Goal: Information Seeking & Learning: Learn about a topic

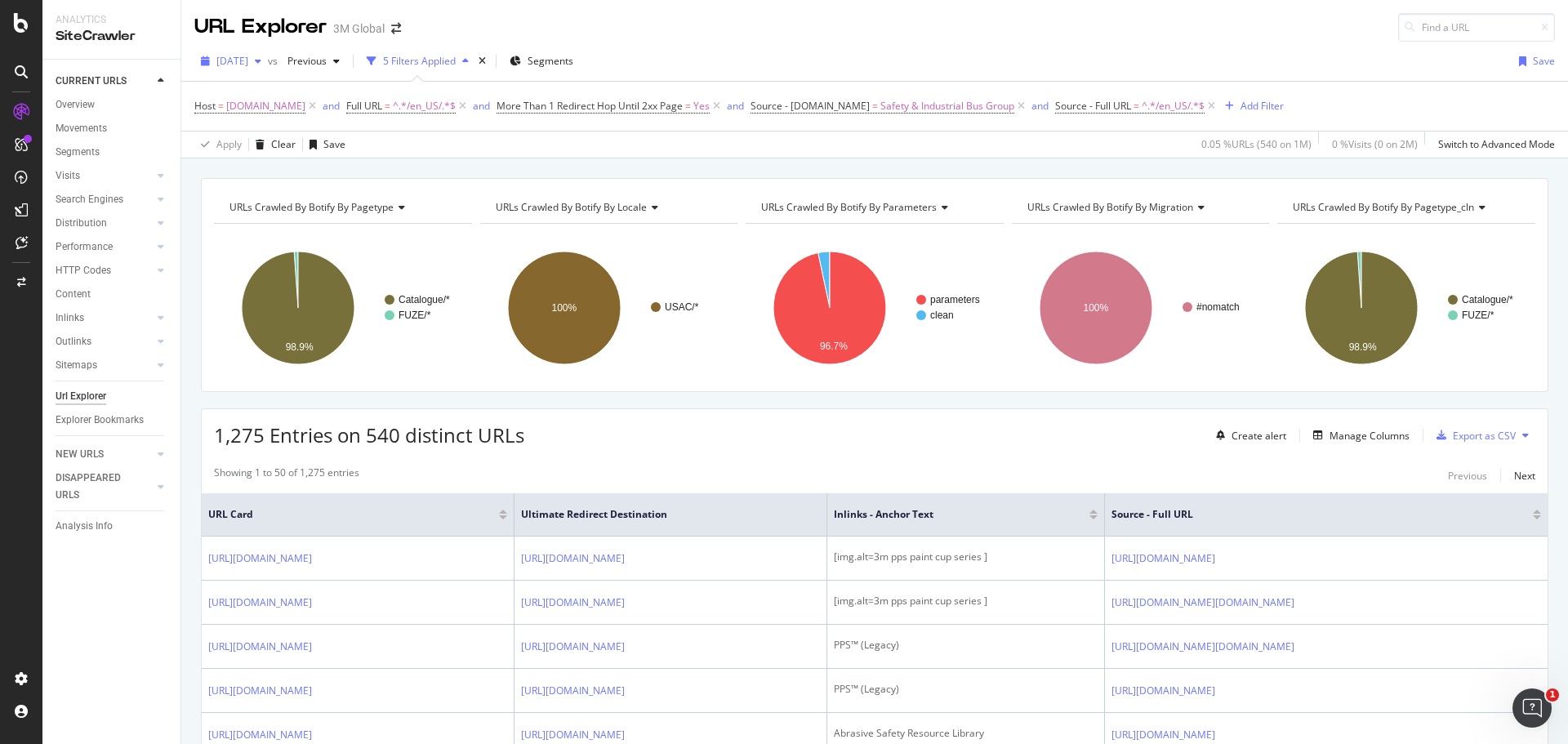
click at [248, 61] on span "[DATE]" at bounding box center [232, 61] width 31 height 14
click at [274, 190] on div "[DATE]" at bounding box center [261, 195] width 87 height 15
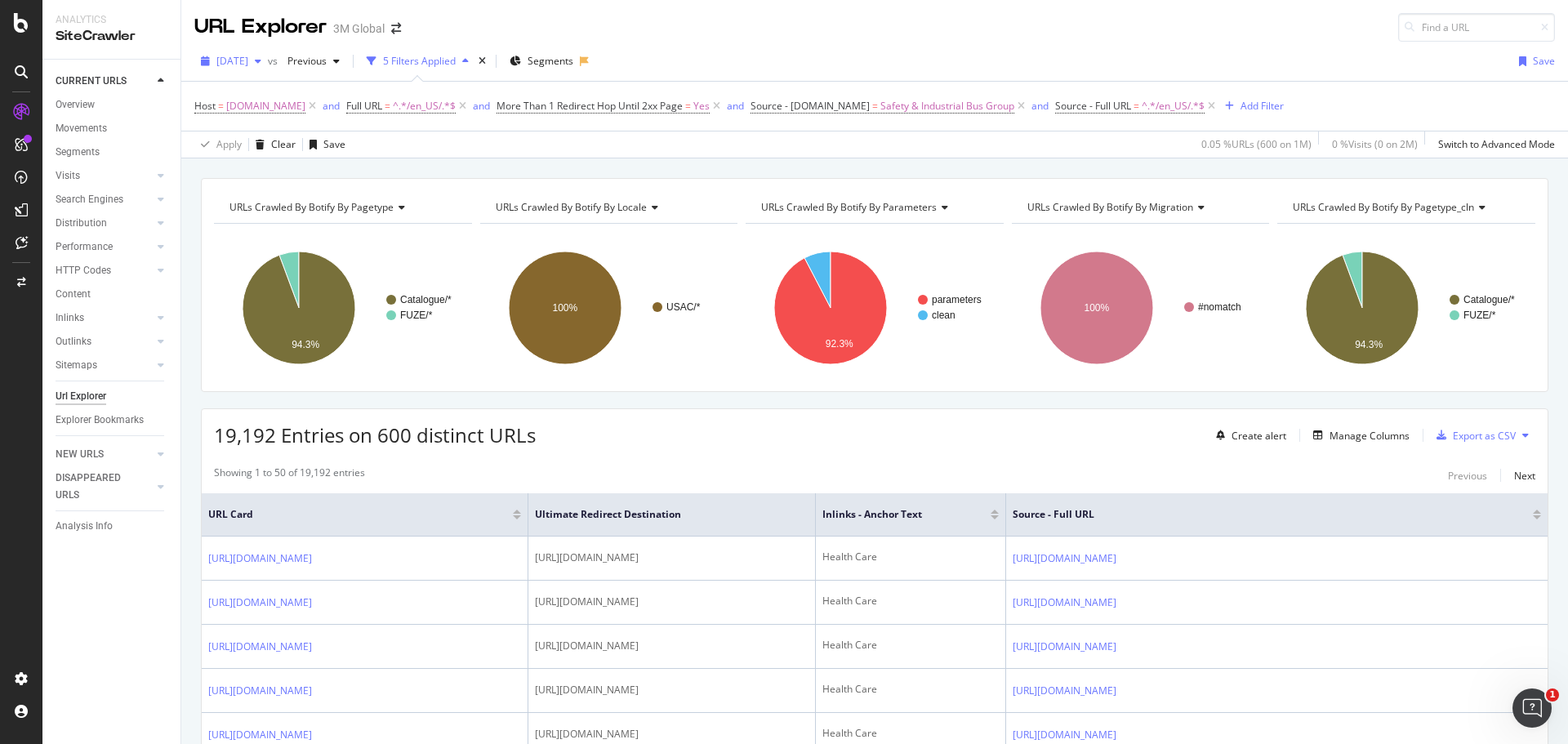
click at [248, 55] on span "[DATE]" at bounding box center [232, 61] width 31 height 14
click at [270, 153] on div "[DATE]" at bounding box center [261, 156] width 87 height 15
click at [248, 57] on span "[DATE]" at bounding box center [232, 61] width 31 height 14
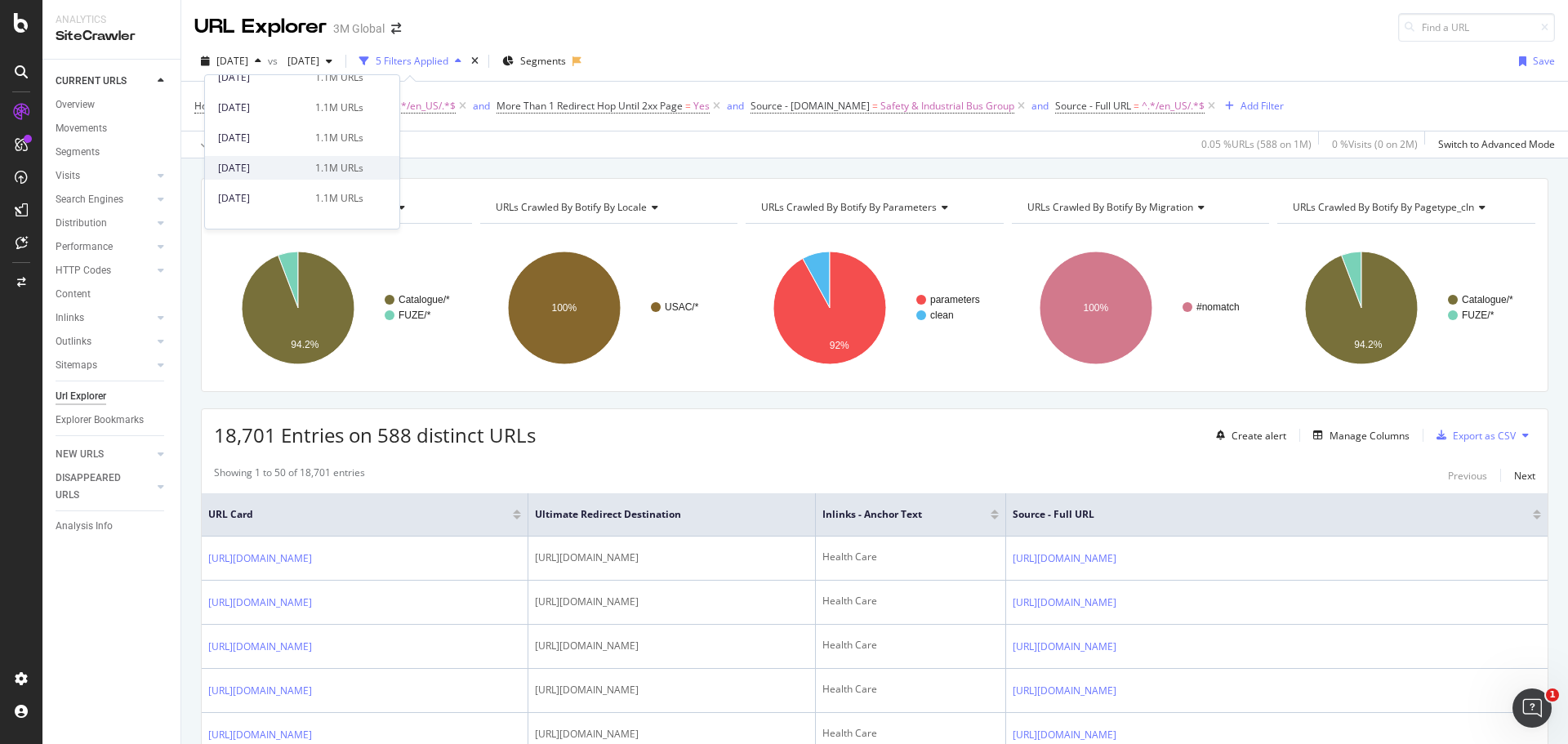
click at [262, 169] on div "[DATE]" at bounding box center [261, 168] width 87 height 15
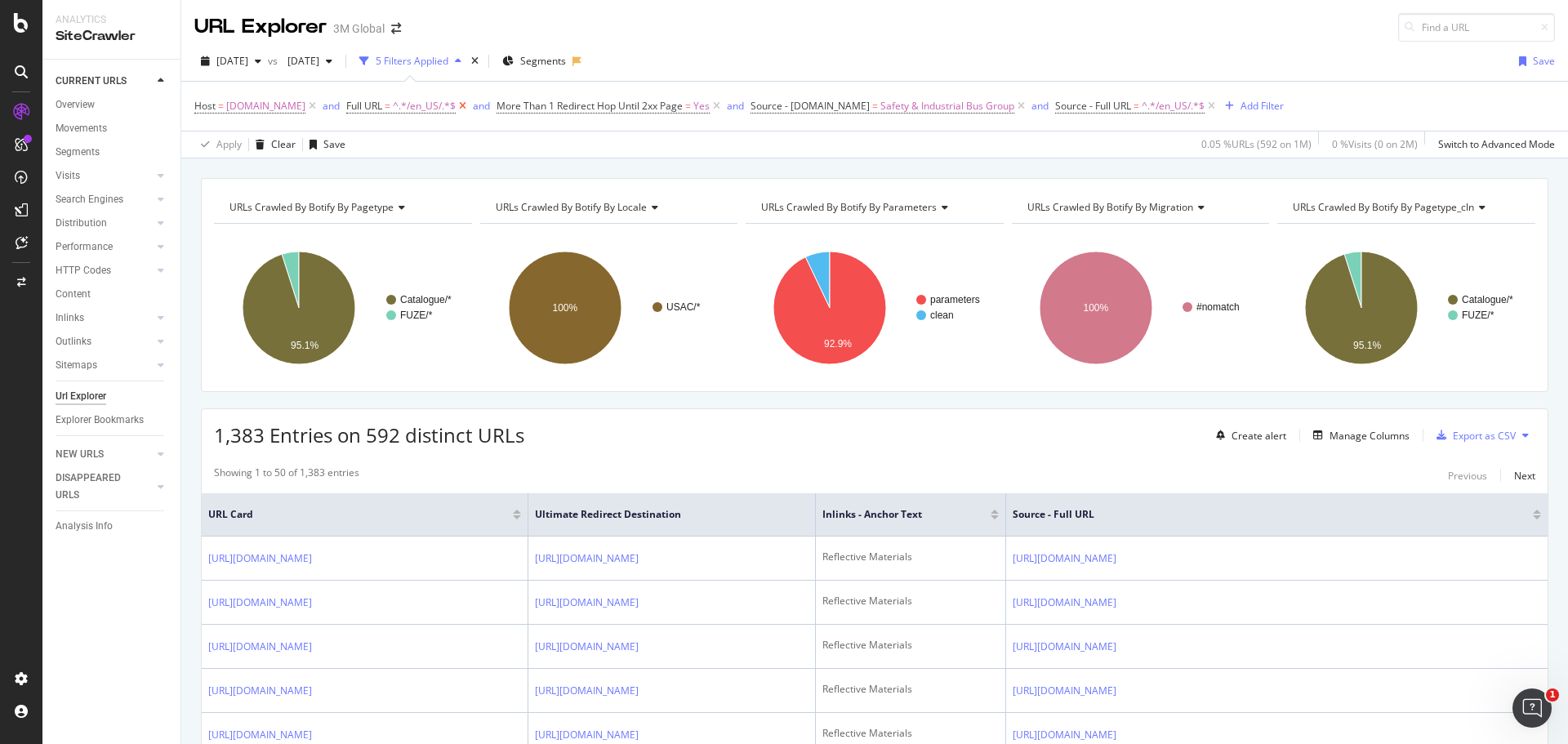
click at [456, 105] on icon at bounding box center [463, 106] width 14 height 17
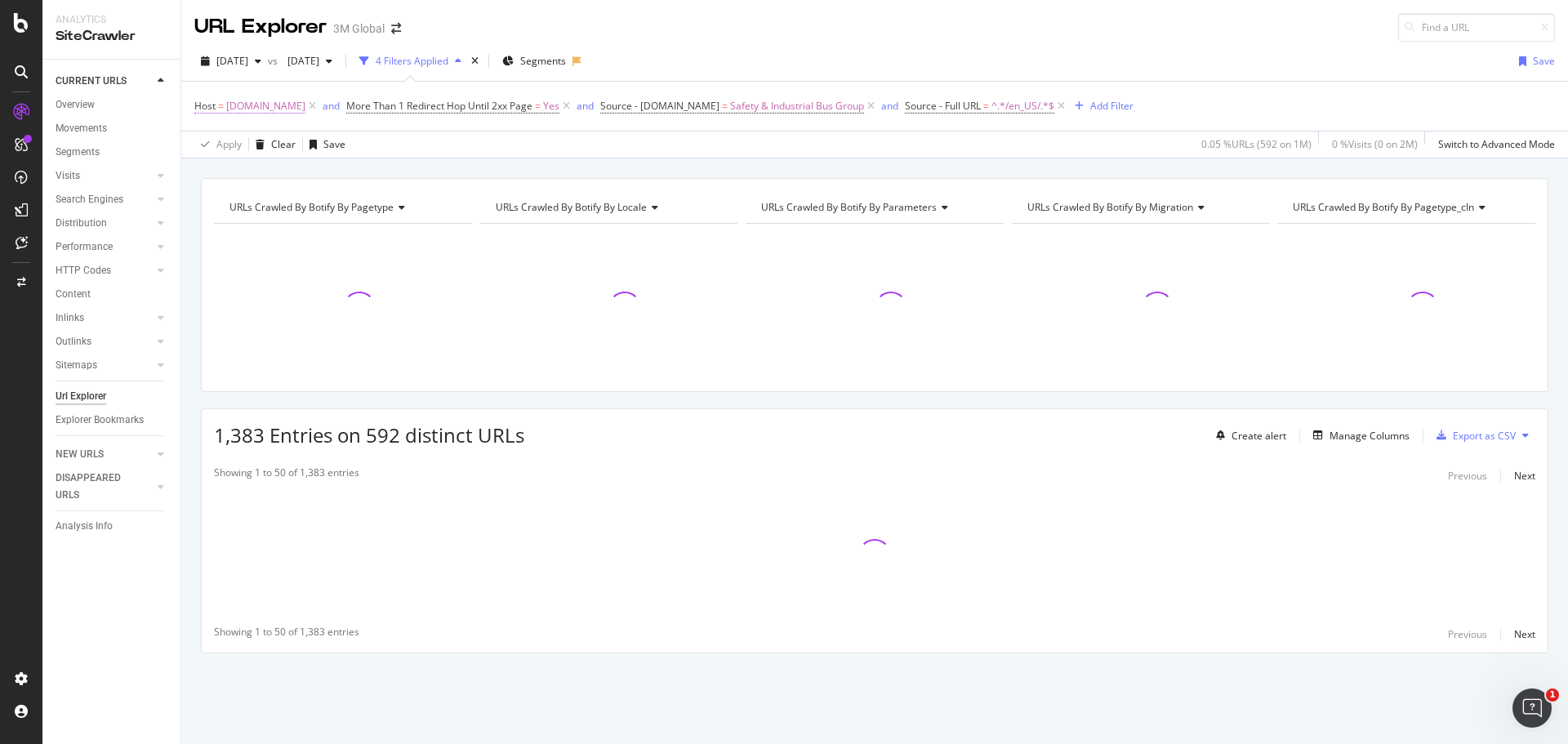
click at [250, 103] on span "[DOMAIN_NAME]" at bounding box center [266, 106] width 79 height 23
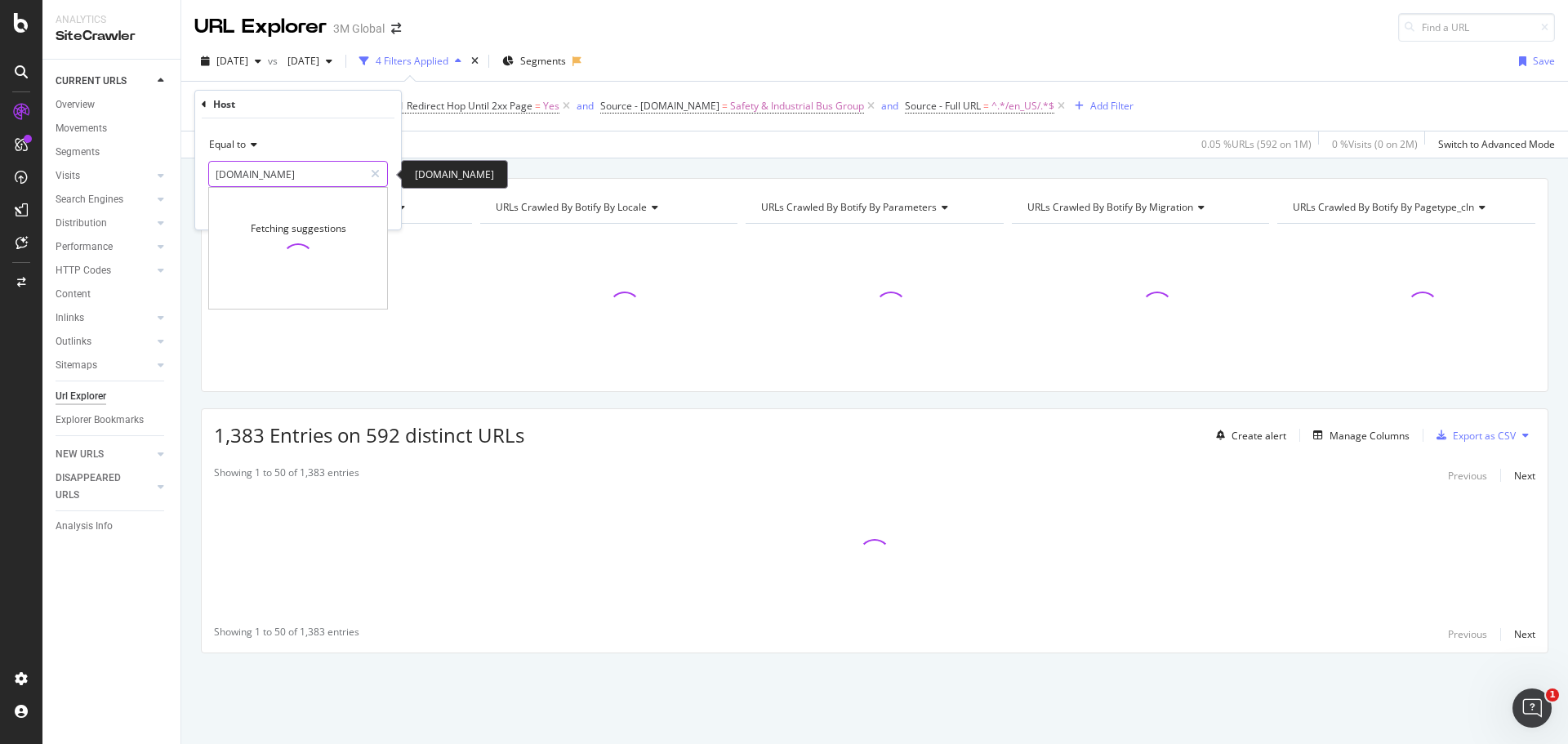
click at [250, 172] on input "[DOMAIN_NAME]" at bounding box center [285, 174] width 154 height 26
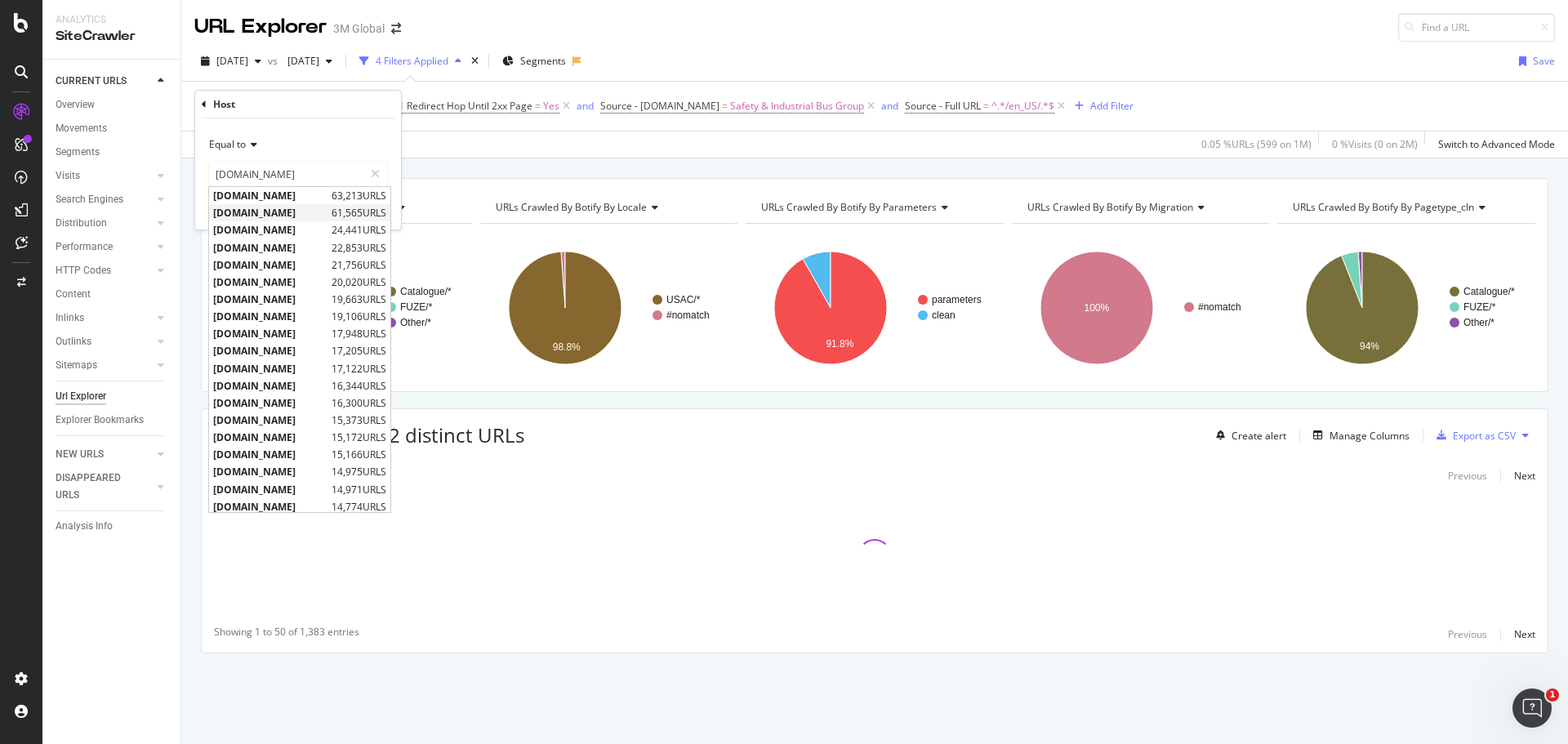
click at [271, 214] on span "[DOMAIN_NAME]" at bounding box center [270, 213] width 115 height 14
type input "[DOMAIN_NAME]"
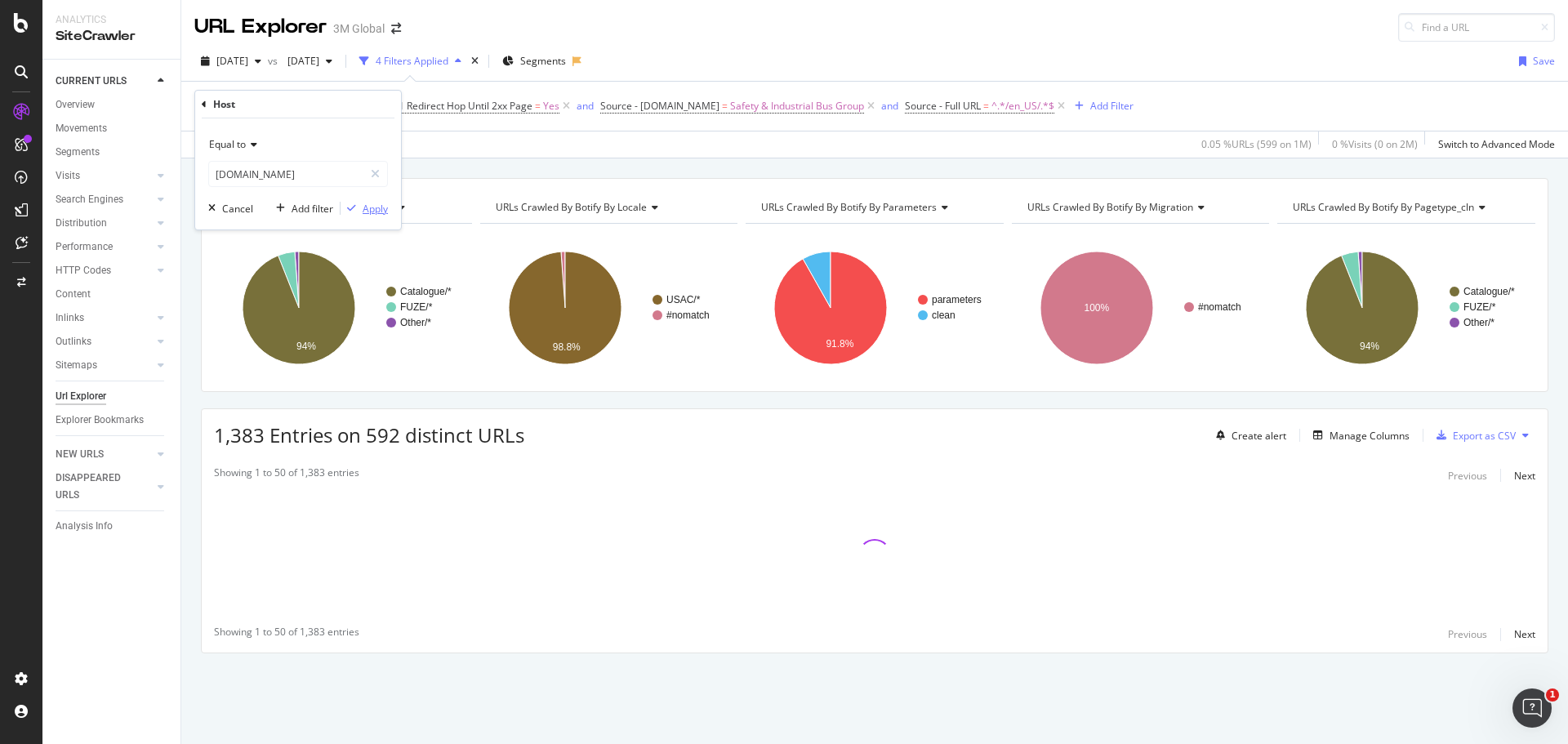
click at [379, 210] on div "Apply" at bounding box center [375, 209] width 25 height 14
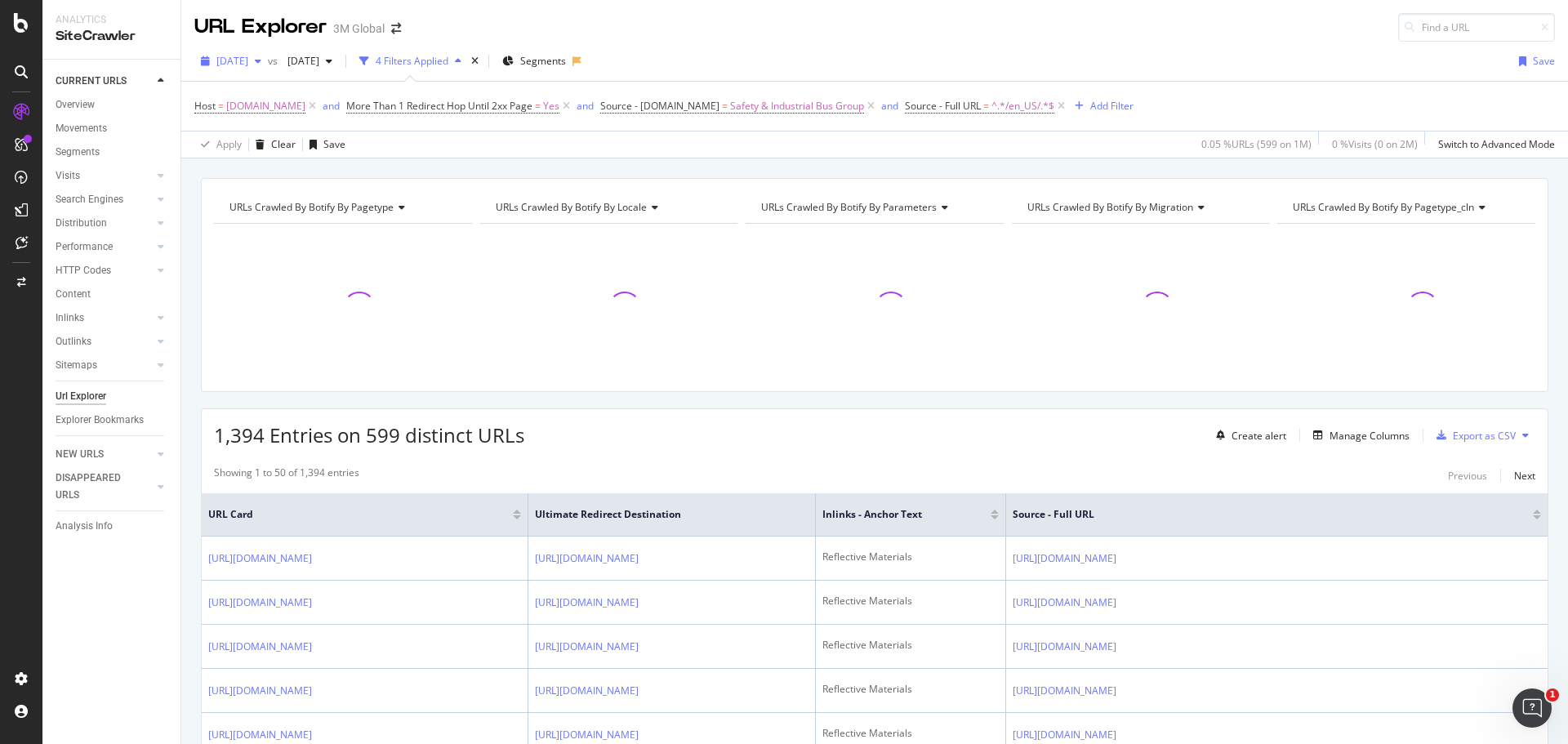
click at [248, 60] on span "[DATE]" at bounding box center [232, 61] width 31 height 14
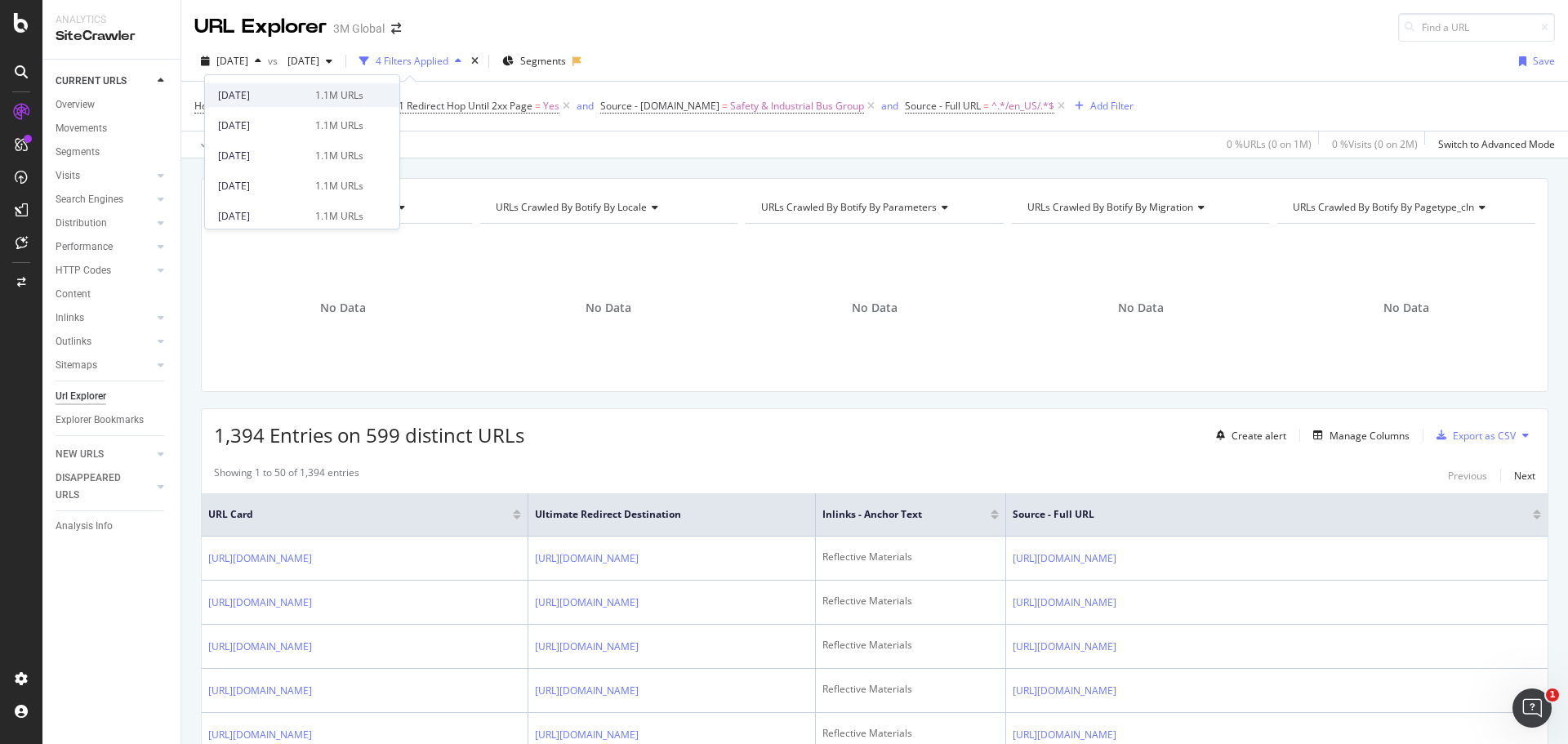
scroll to position [409, 0]
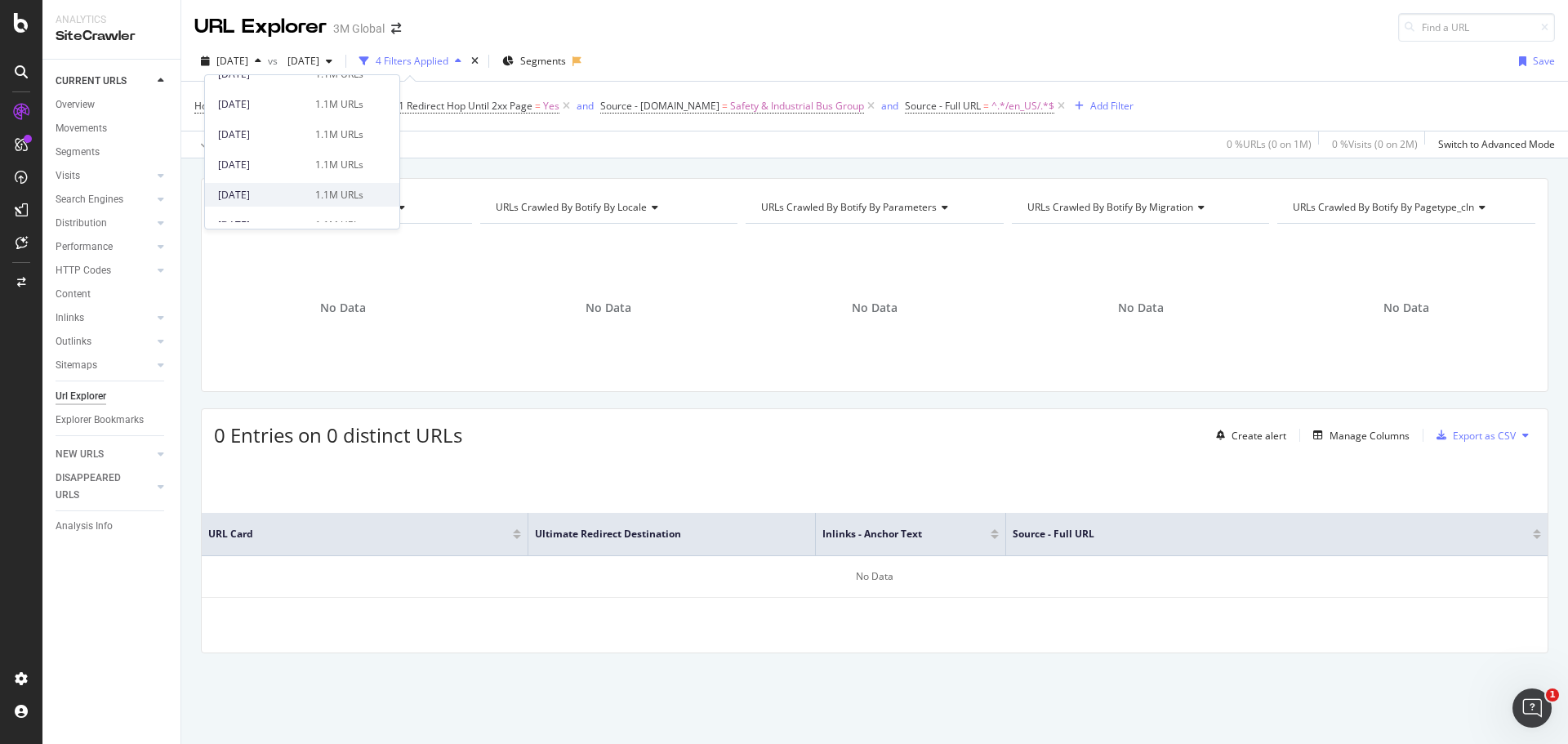
click at [258, 195] on div "[DATE]" at bounding box center [261, 195] width 87 height 15
click at [1068, 106] on icon at bounding box center [1061, 106] width 14 height 17
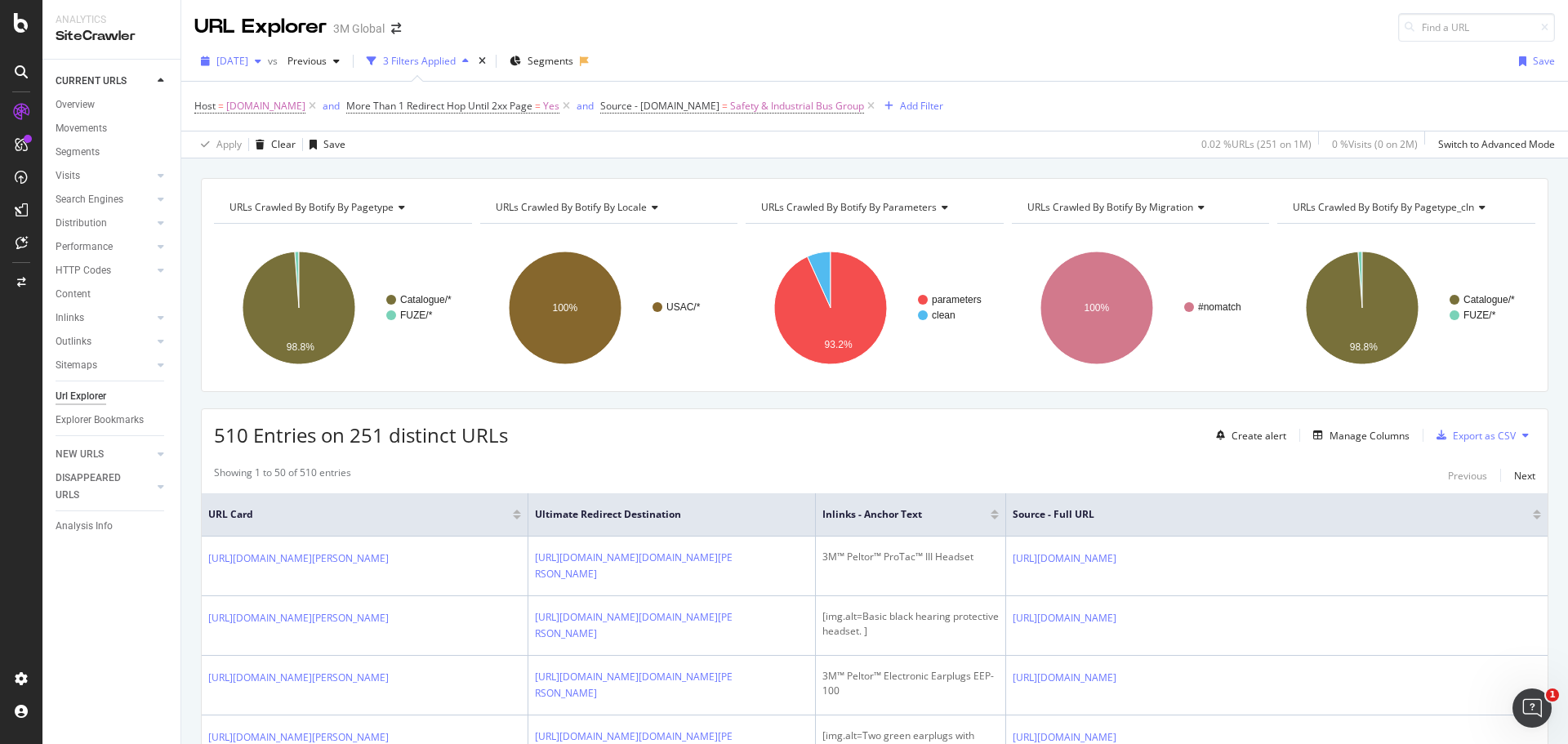
click at [248, 57] on span "[DATE]" at bounding box center [232, 61] width 31 height 14
click at [254, 152] on div "[DATE]" at bounding box center [261, 156] width 87 height 15
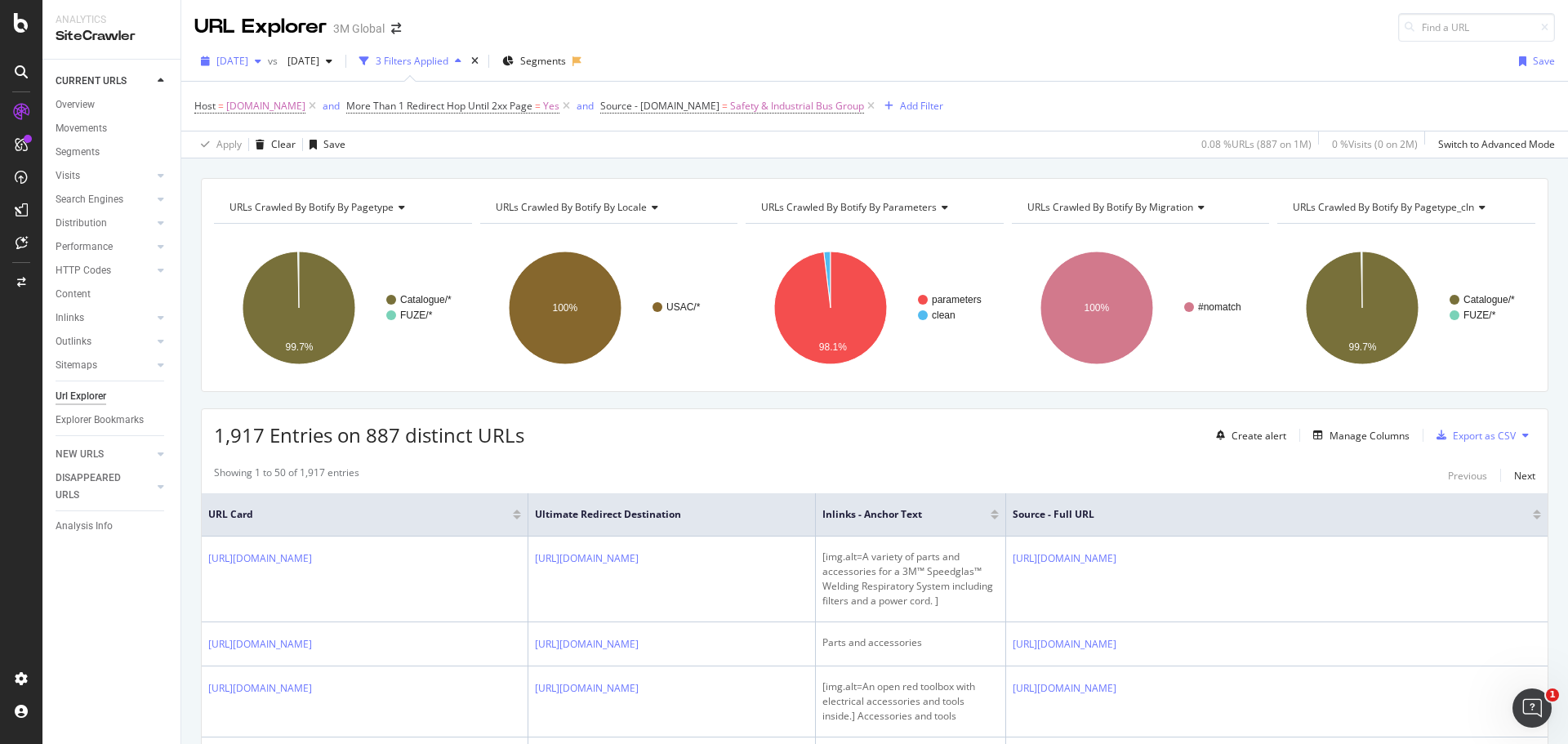
click at [248, 60] on span "[DATE]" at bounding box center [232, 61] width 31 height 14
click at [257, 162] on div "[DATE]" at bounding box center [261, 168] width 87 height 15
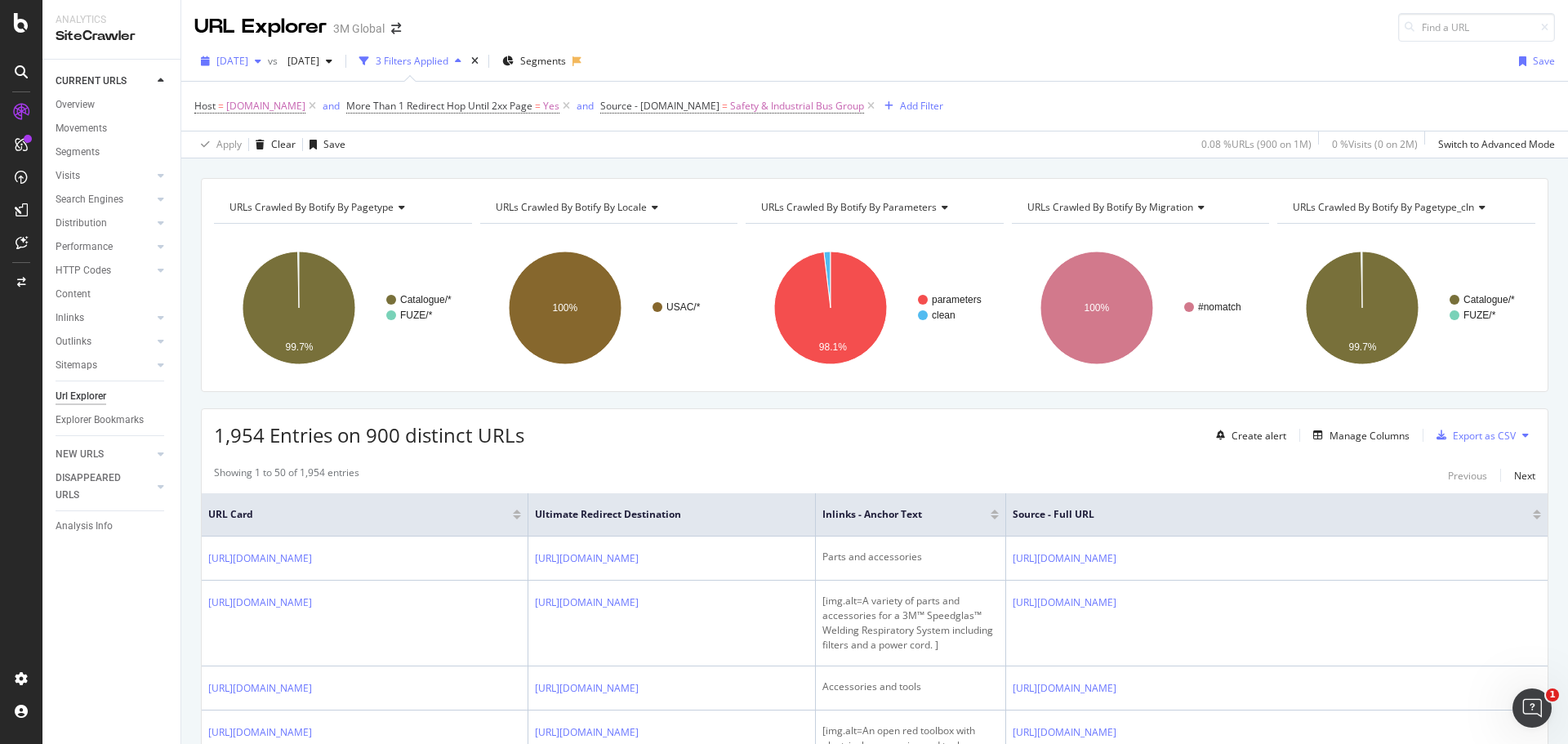
click at [248, 56] on span "[DATE]" at bounding box center [232, 61] width 31 height 14
click at [254, 195] on div "[DATE]" at bounding box center [261, 195] width 87 height 15
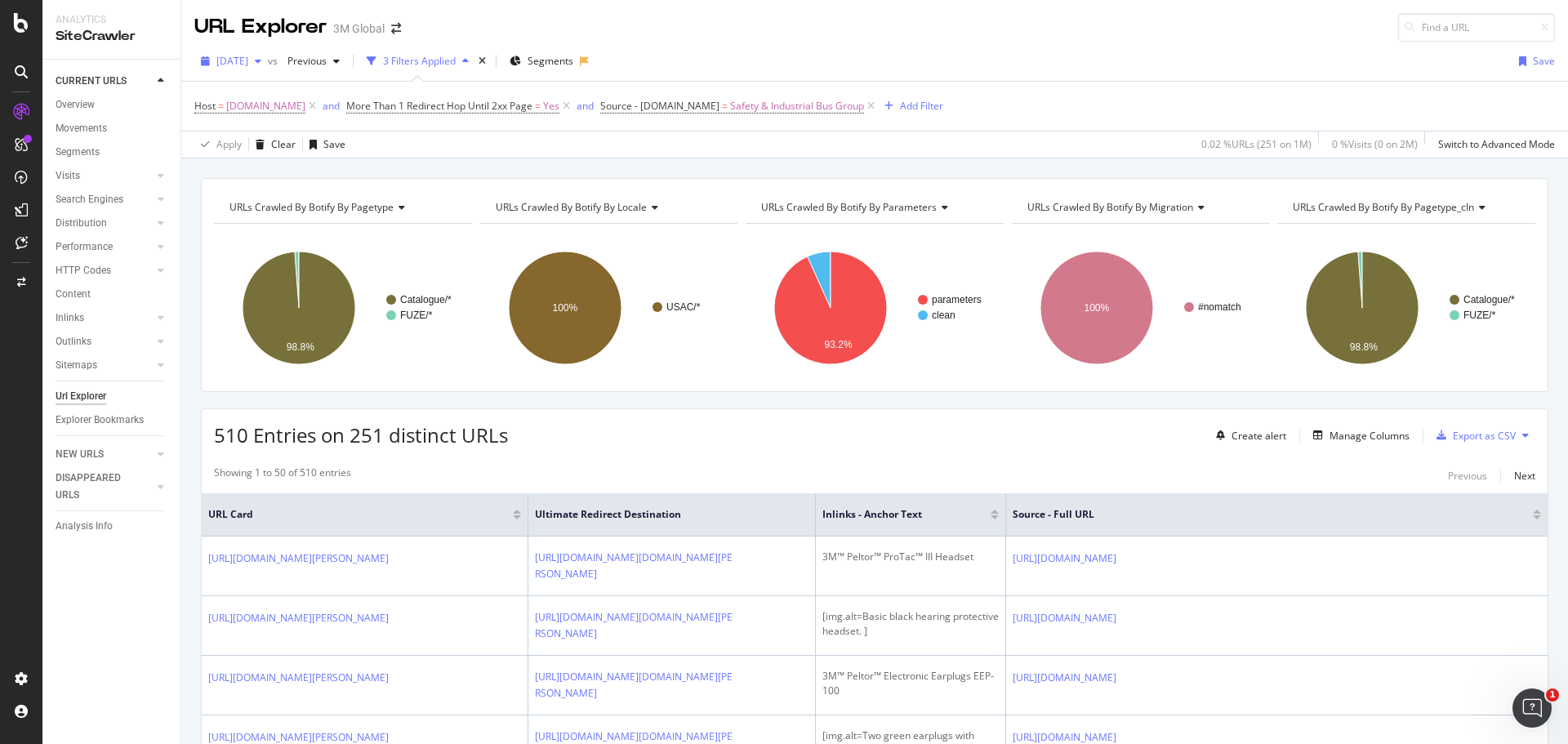
click at [248, 60] on span "[DATE]" at bounding box center [232, 61] width 31 height 14
click at [278, 165] on div "[DATE]" at bounding box center [261, 168] width 87 height 15
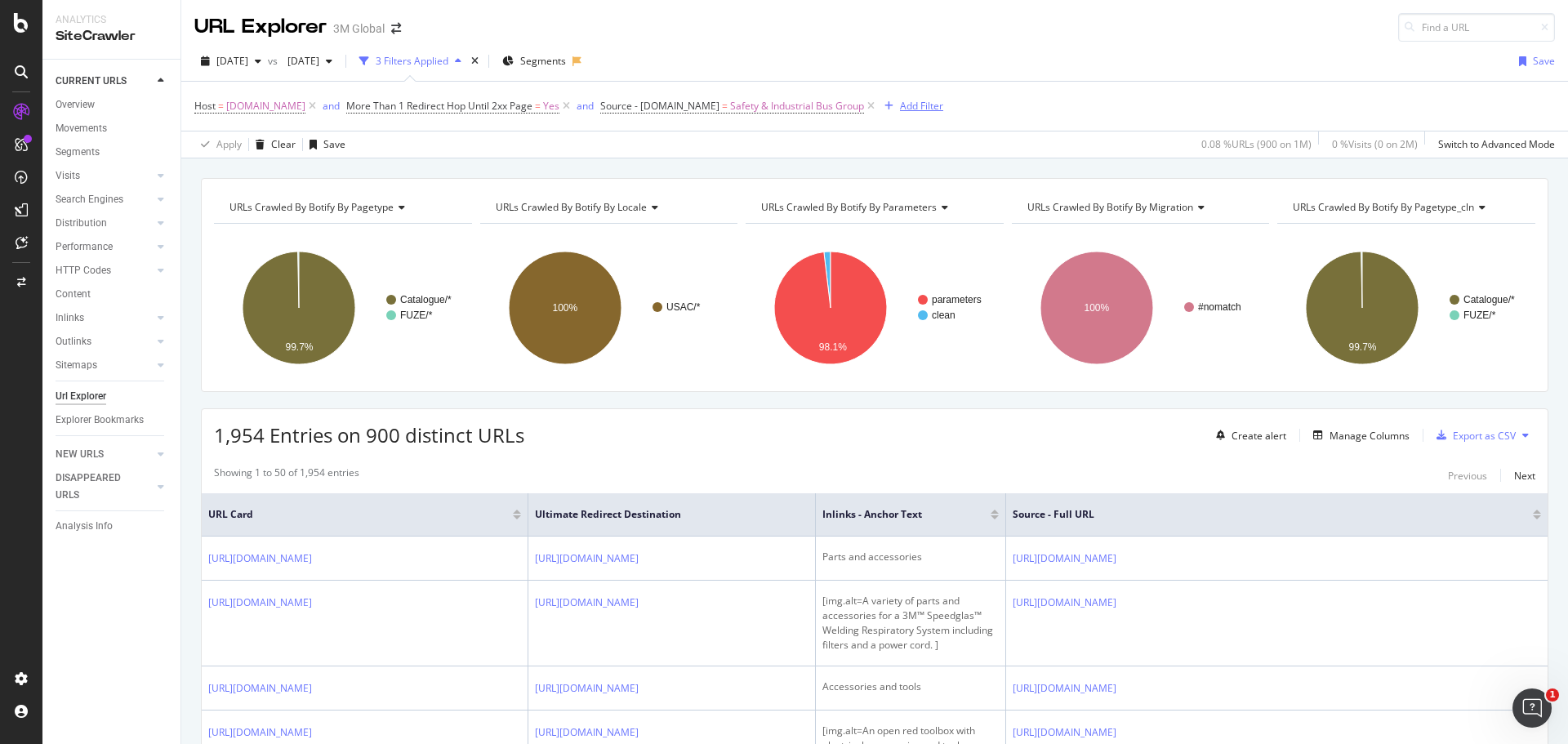
click at [918, 103] on div "Add Filter" at bounding box center [921, 106] width 43 height 14
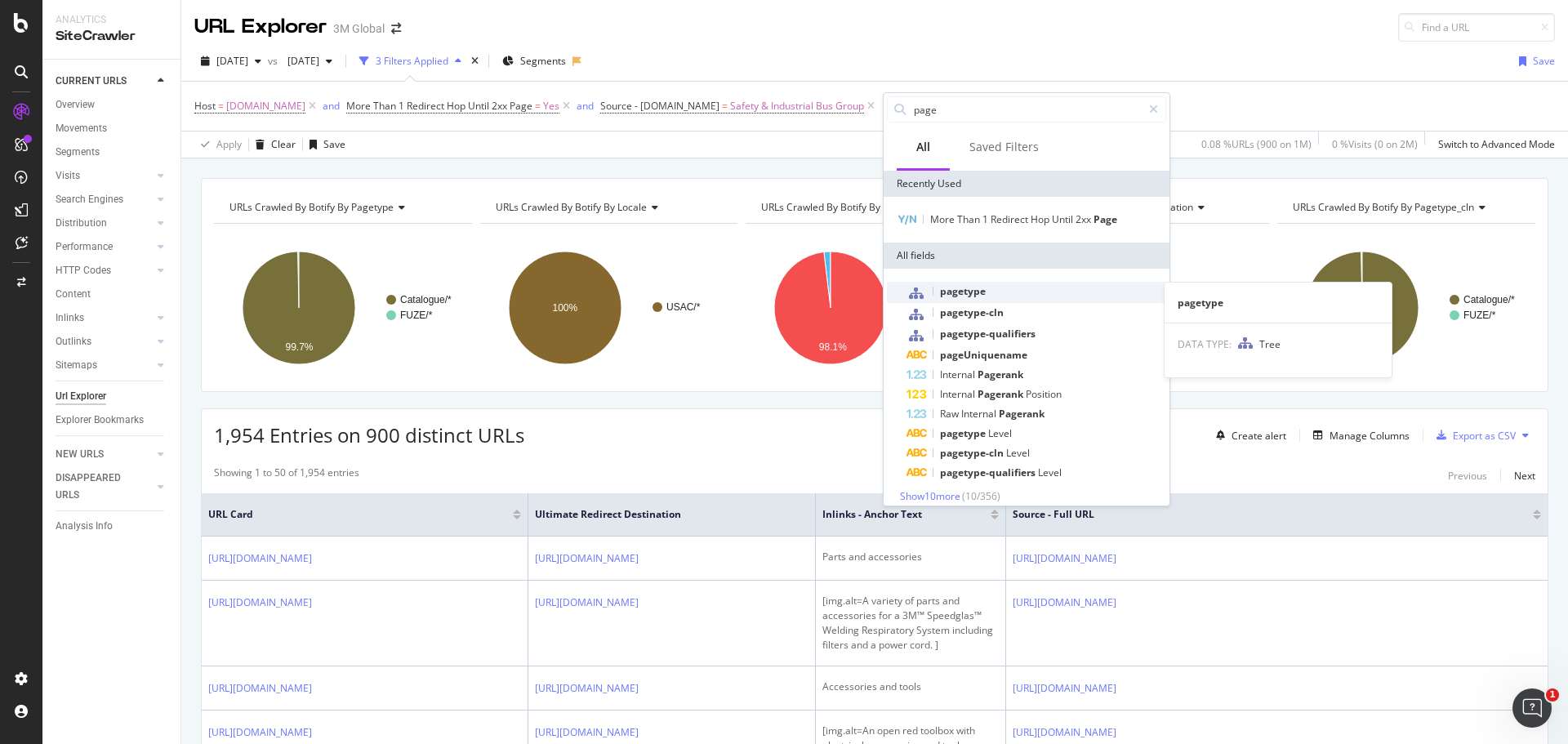
type input "page"
click at [968, 294] on span "pagetype" at bounding box center [962, 291] width 46 height 14
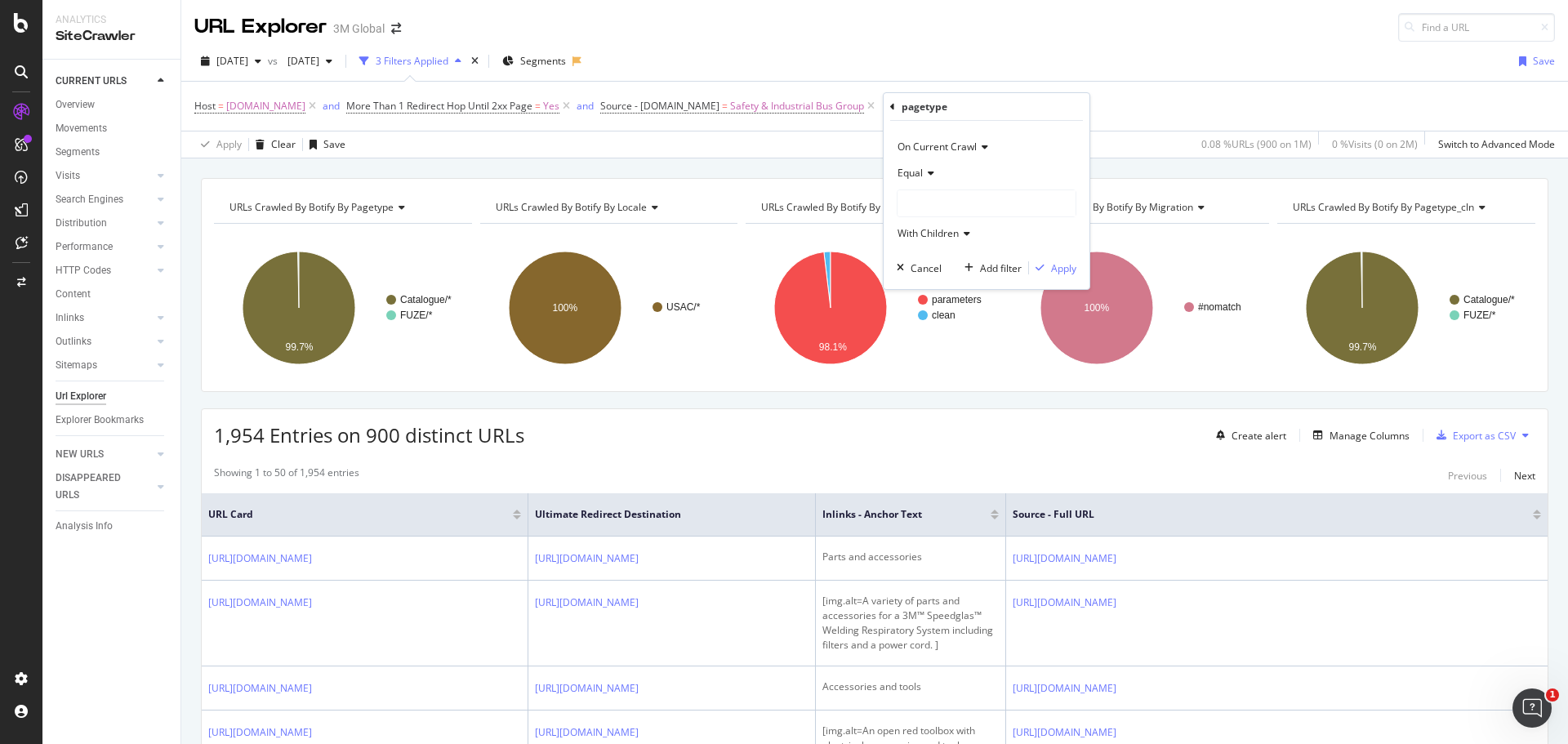
click at [951, 197] on div at bounding box center [987, 203] width 178 height 26
click at [940, 249] on div "FUZE 72,799 URLS" at bounding box center [957, 252] width 89 height 14
click at [1035, 252] on span "Select" at bounding box center [1025, 252] width 28 height 14
click at [1060, 269] on div "Apply" at bounding box center [1063, 269] width 25 height 14
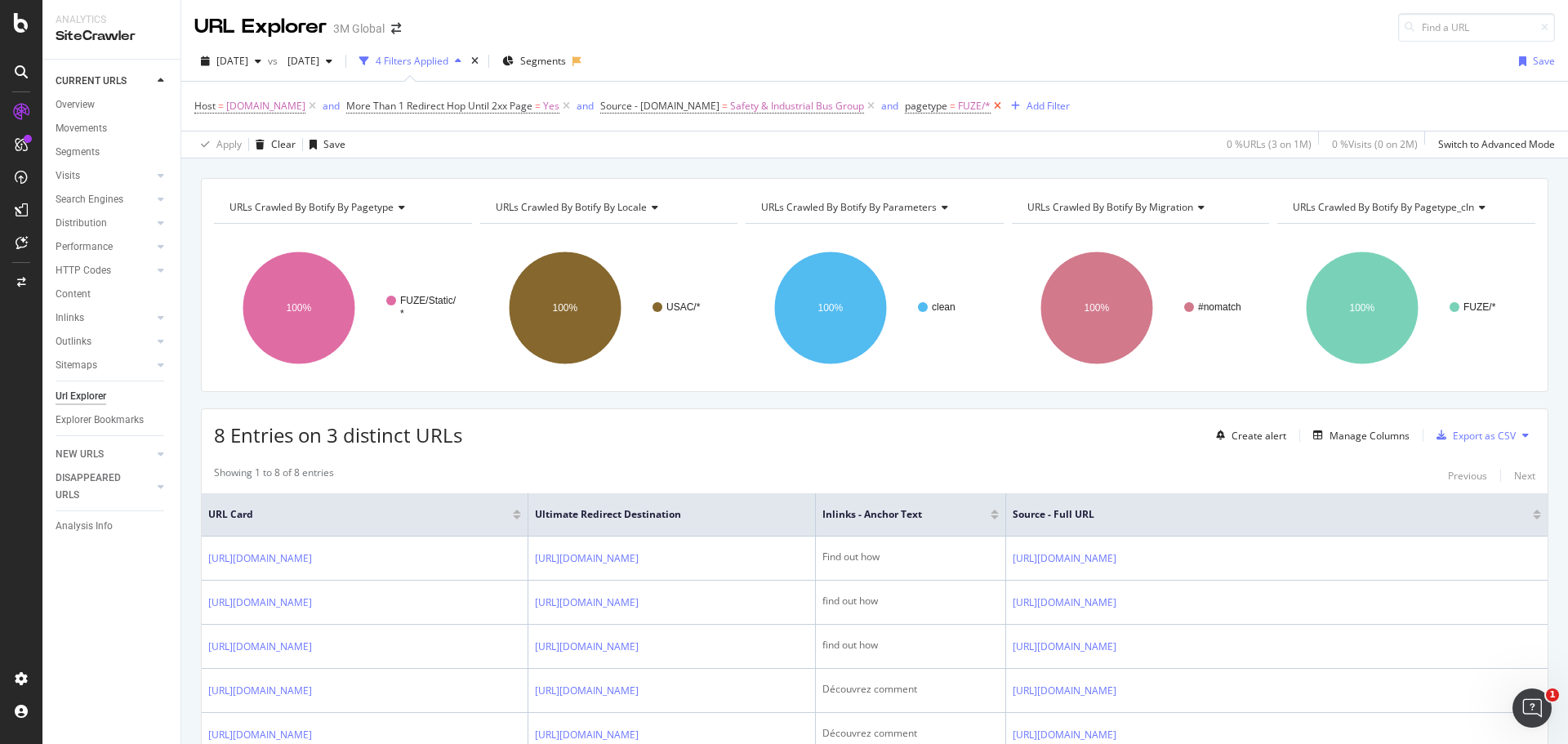
click at [1004, 105] on icon at bounding box center [998, 106] width 14 height 17
